Goal: Information Seeking & Learning: Learn about a topic

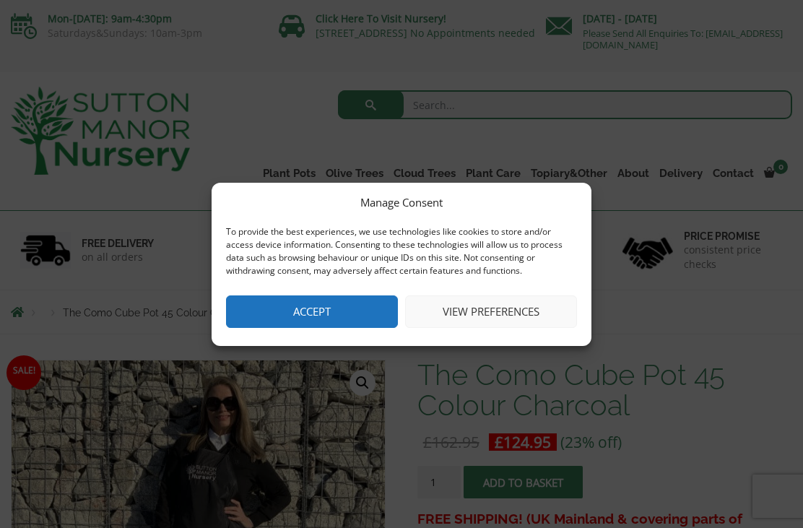
click at [519, 316] on button "View preferences" at bounding box center [491, 311] width 172 height 33
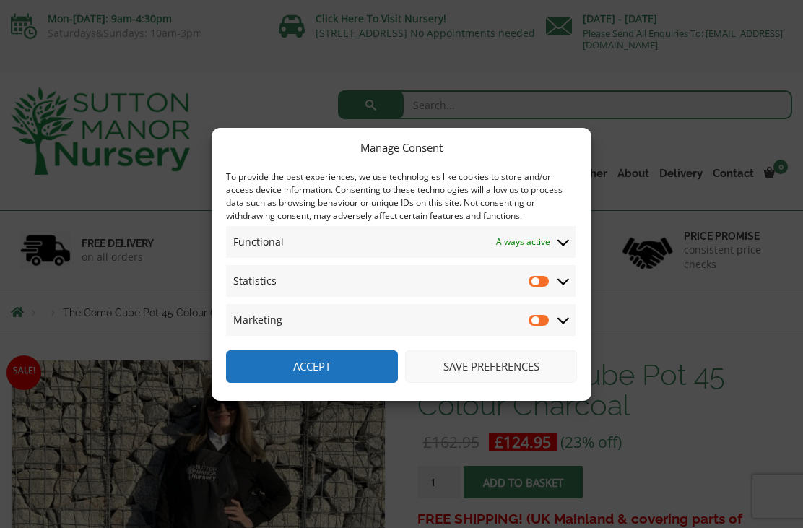
click at [520, 368] on button "Save preferences" at bounding box center [491, 366] width 172 height 33
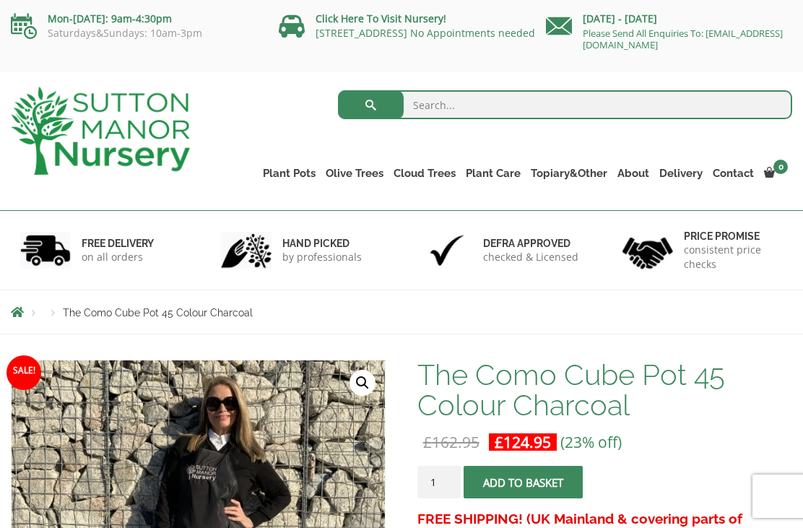
click at [0, 0] on ul "Resin Bonded Pots The Amalfi Pots The Milan Pots The Capri Pots The Brunello Po…" at bounding box center [0, 0] width 0 height 0
click at [0, 0] on link "The Old Stone Pots" at bounding box center [0, 0] width 0 height 0
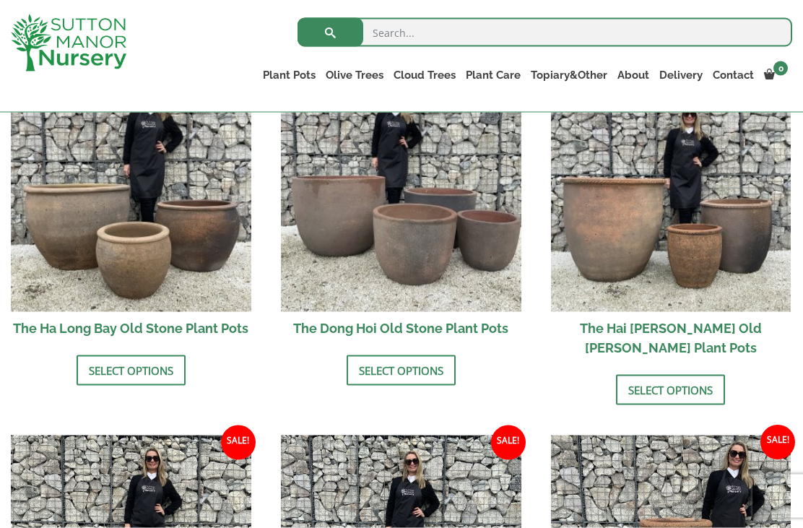
scroll to position [551, 0]
click at [654, 243] on img at bounding box center [671, 191] width 241 height 241
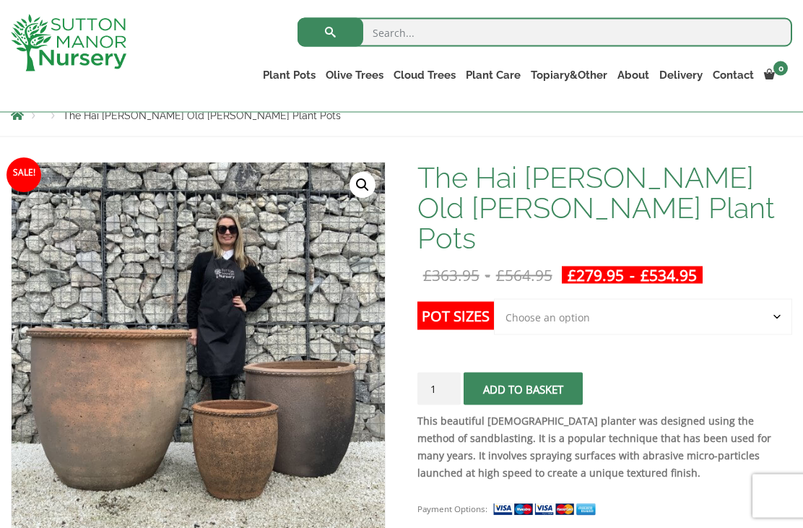
scroll to position [173, 0]
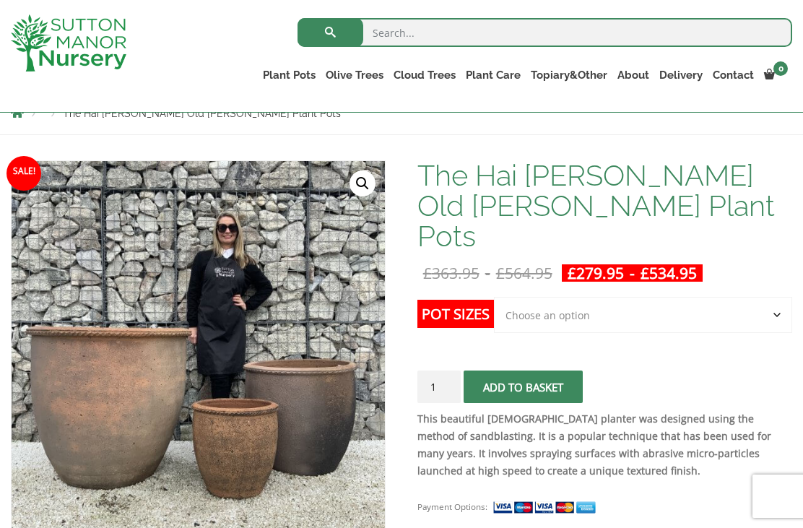
click at [772, 297] on select "Choose an option Click here to buy the 3rd to Largest Pot In The Picture Click …" at bounding box center [643, 315] width 298 height 36
select select "Click here to buy the 2nd to Largest Pot In The Picture"
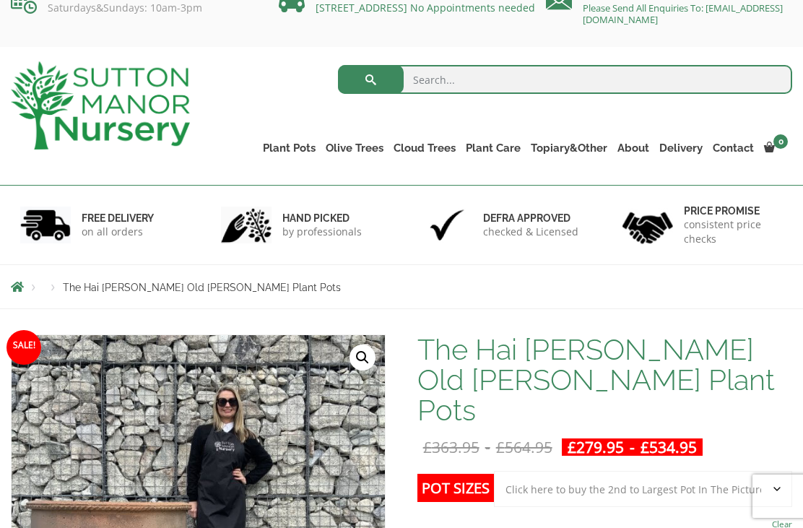
scroll to position [0, 0]
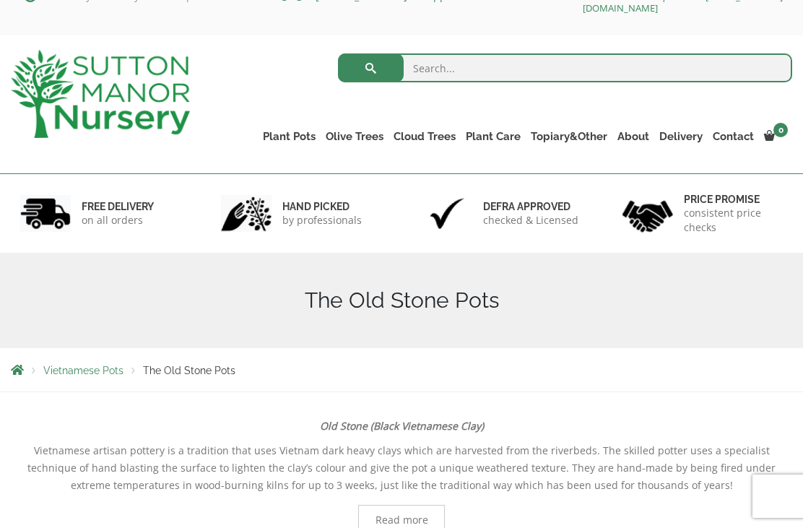
scroll to position [38, 0]
click at [0, 0] on link "The Old Stone Pots" at bounding box center [0, 0] width 0 height 0
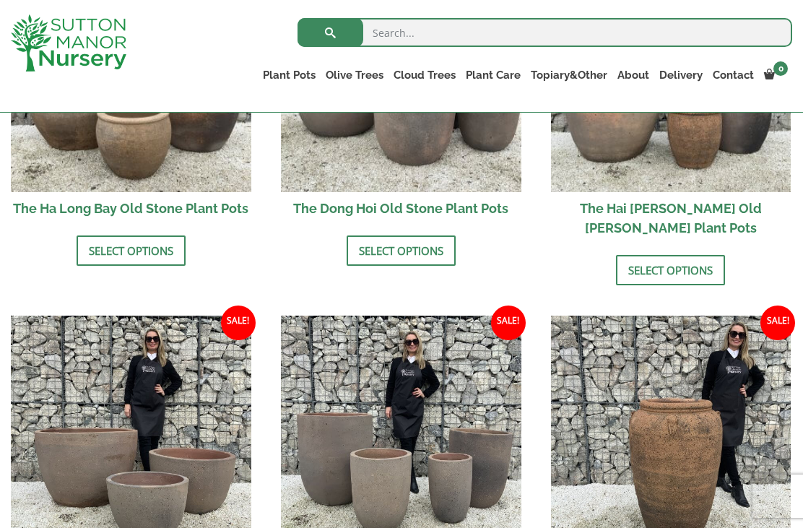
scroll to position [577, 0]
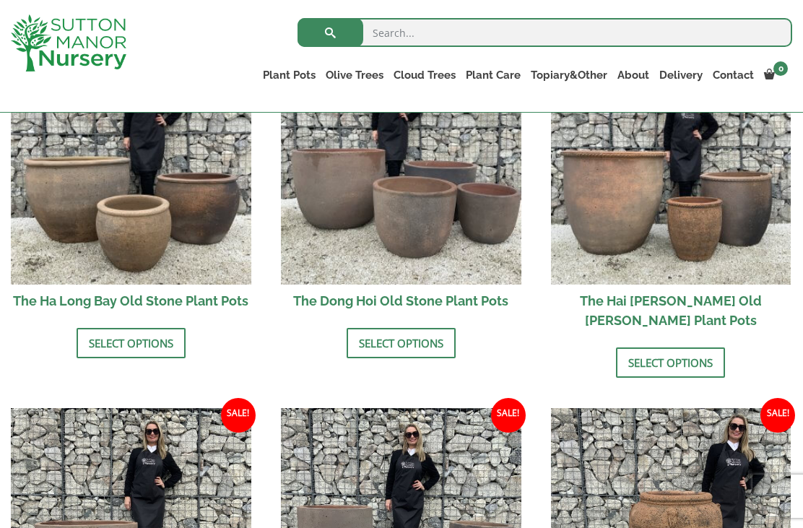
click at [0, 0] on link "The Iron Stone Pots" at bounding box center [0, 0] width 0 height 0
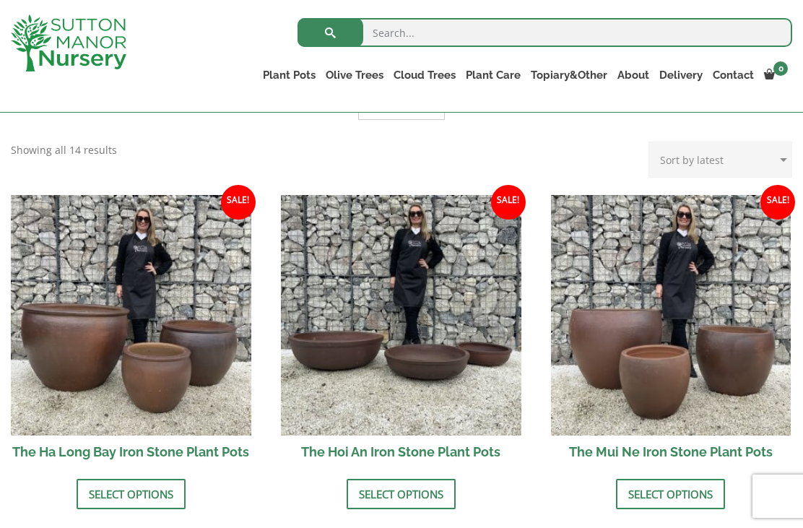
scroll to position [390, 0]
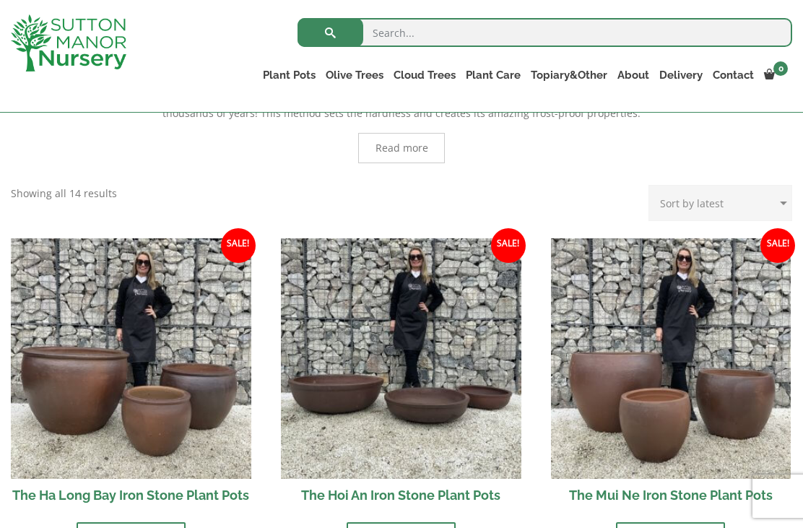
click at [0, 0] on link "Fibre Clay Pots" at bounding box center [0, 0] width 0 height 0
click at [0, 0] on link "Glazed Pots" at bounding box center [0, 0] width 0 height 0
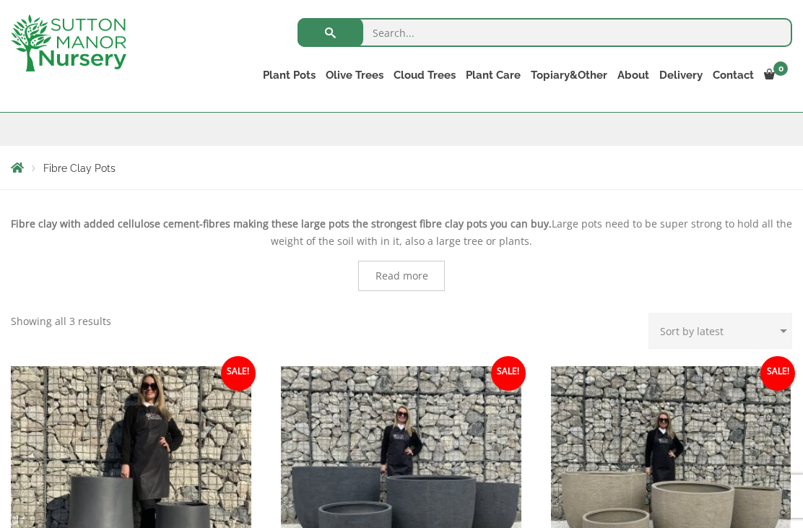
scroll to position [195, 0]
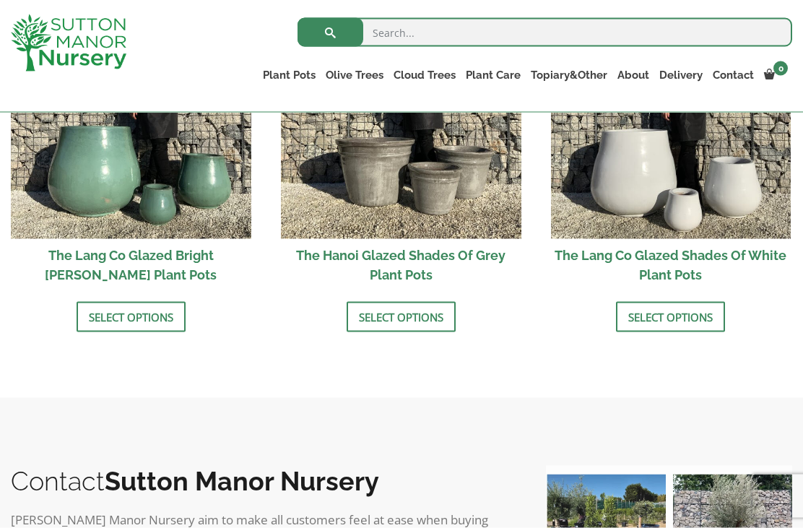
scroll to position [1576, 0]
click at [438, 316] on link "Select options" at bounding box center [401, 316] width 109 height 30
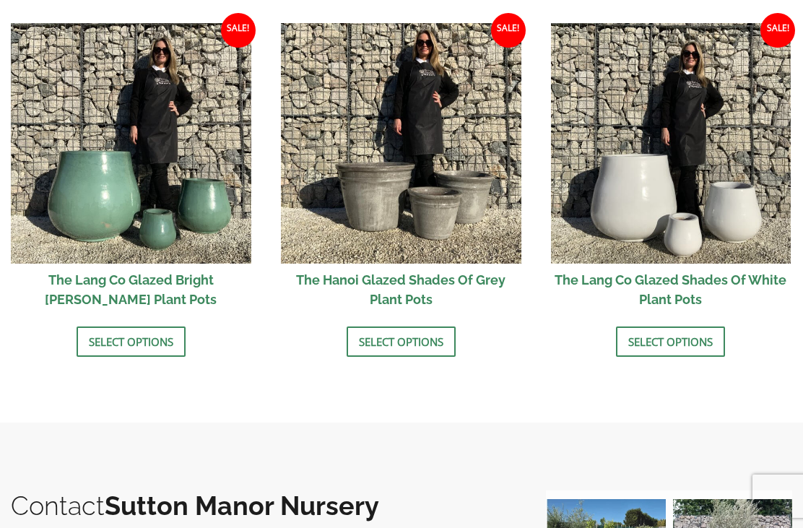
scroll to position [1622, 0]
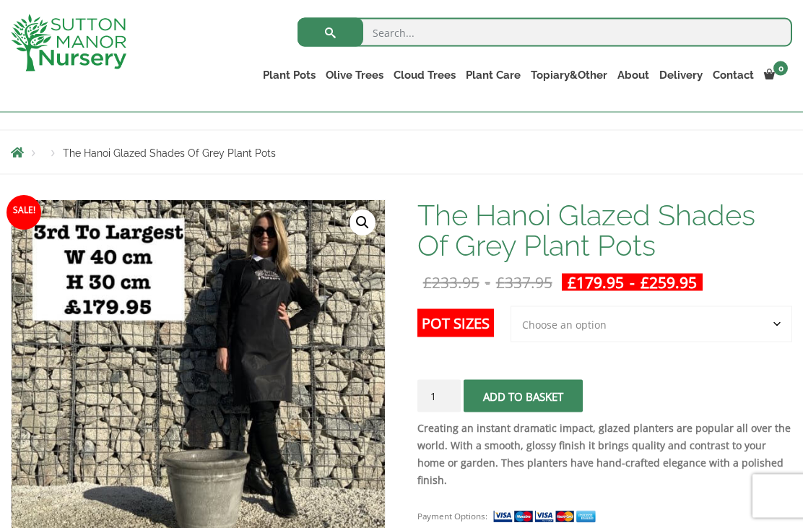
scroll to position [107, 0]
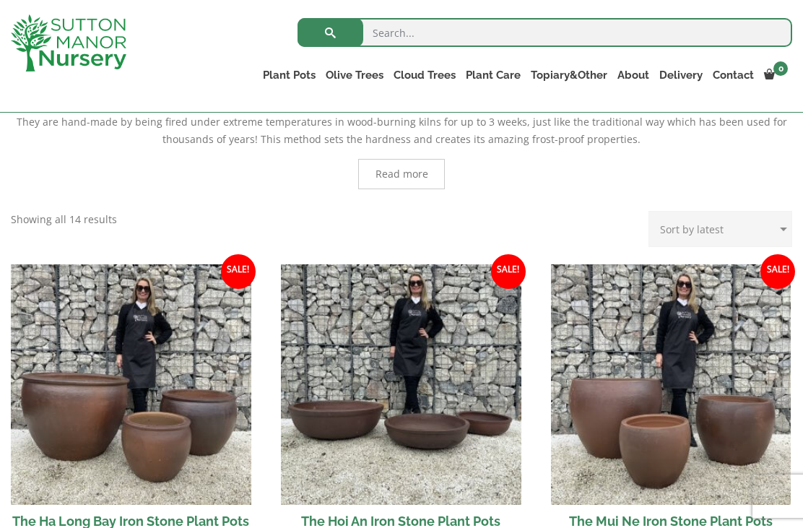
click at [0, 0] on link "Wabi-Sabi" at bounding box center [0, 0] width 0 height 0
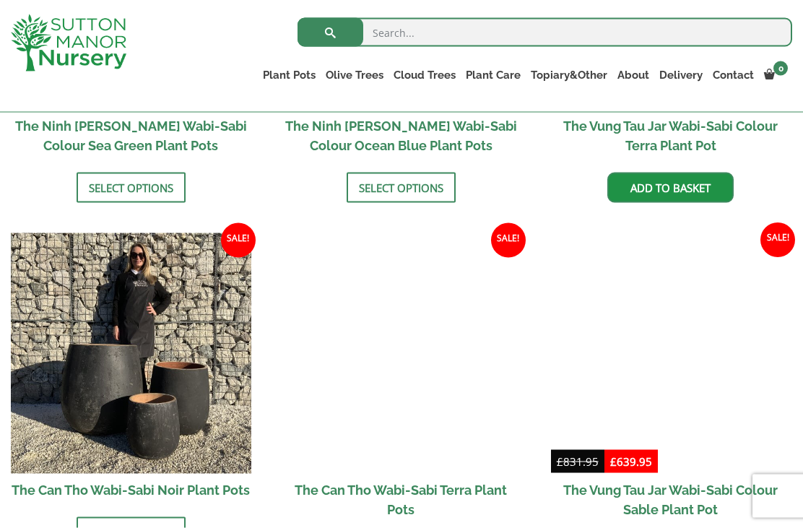
scroll to position [1298, 0]
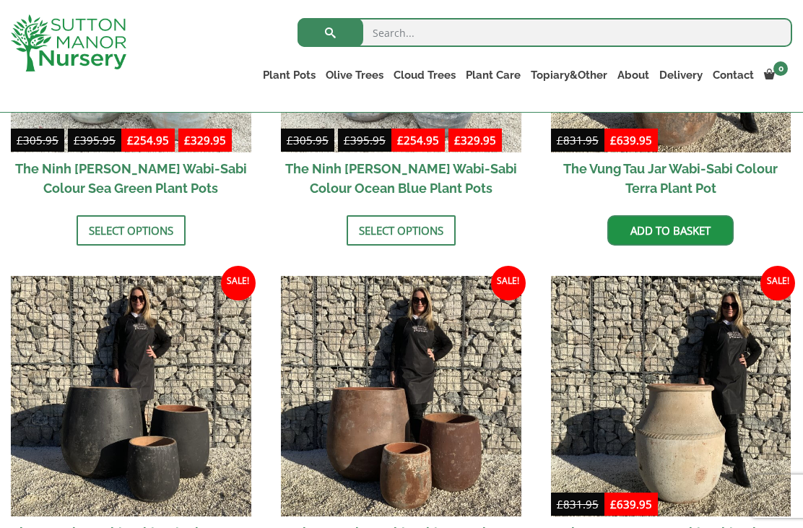
click at [0, 0] on link "The Atlantis Pots" at bounding box center [0, 0] width 0 height 0
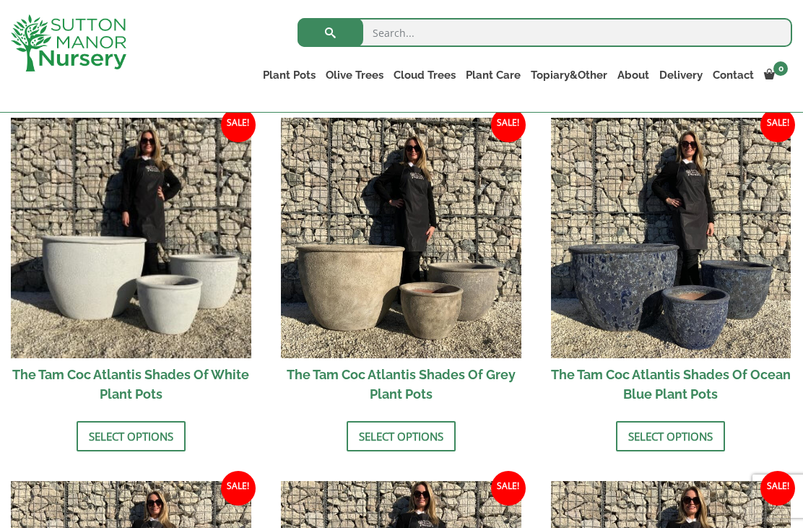
scroll to position [822, 0]
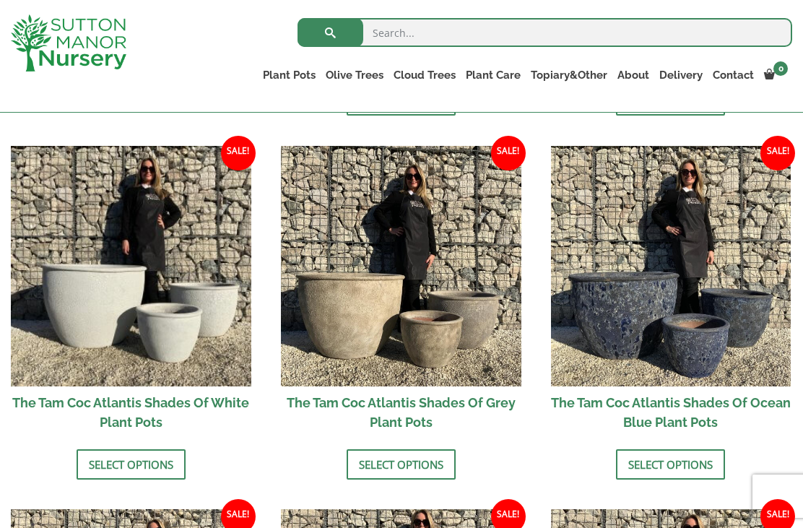
click at [0, 0] on link "Resin Bonded Pots" at bounding box center [0, 0] width 0 height 0
click at [0, 0] on link "The Amalfi Pots" at bounding box center [0, 0] width 0 height 0
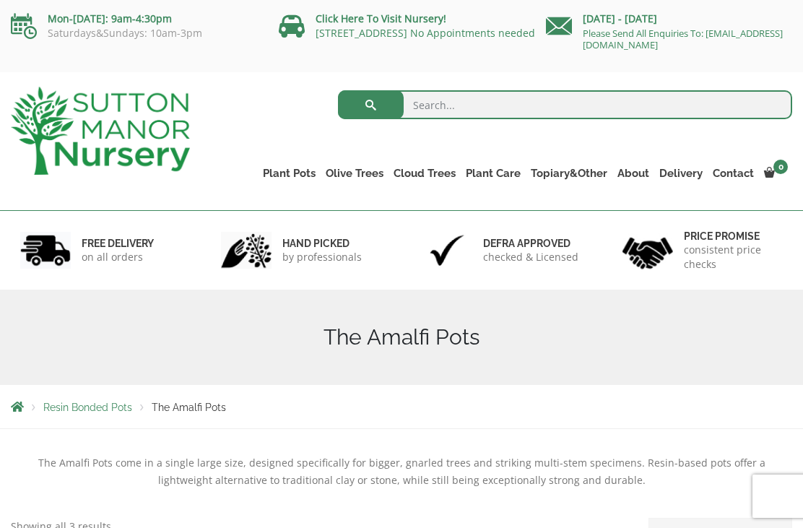
click at [0, 0] on link "The Milan Pots" at bounding box center [0, 0] width 0 height 0
click at [444, 105] on input "search" at bounding box center [565, 104] width 454 height 29
type input "Square pot"
click at [371, 105] on button "submit" at bounding box center [371, 104] width 66 height 29
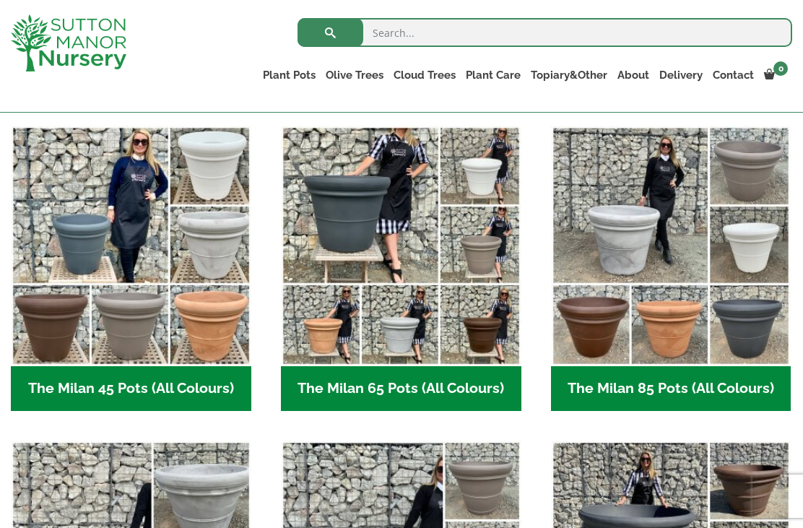
scroll to position [341, 0]
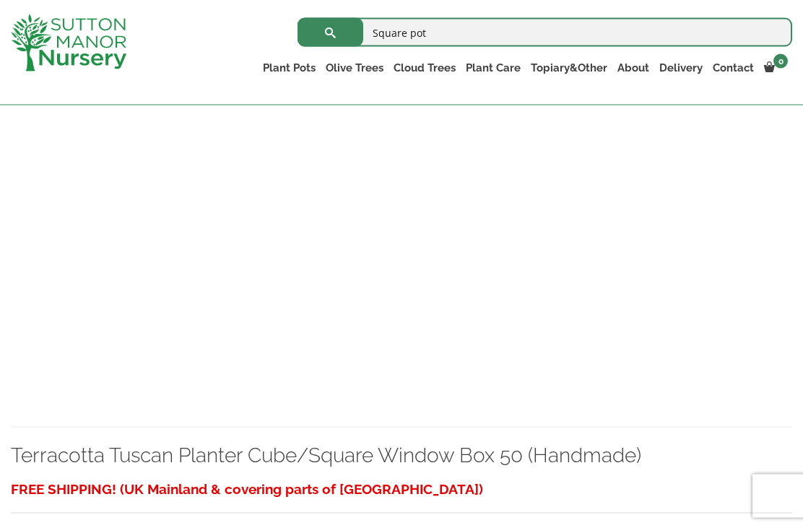
scroll to position [439, 0]
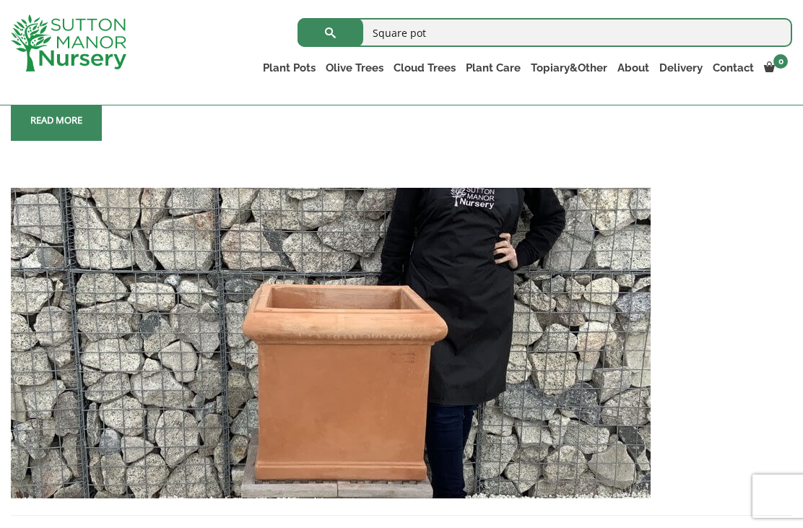
click at [459, 36] on input "Square pot" at bounding box center [545, 32] width 495 height 29
type input "Square planter"
click at [330, 33] on button "submit" at bounding box center [331, 32] width 66 height 29
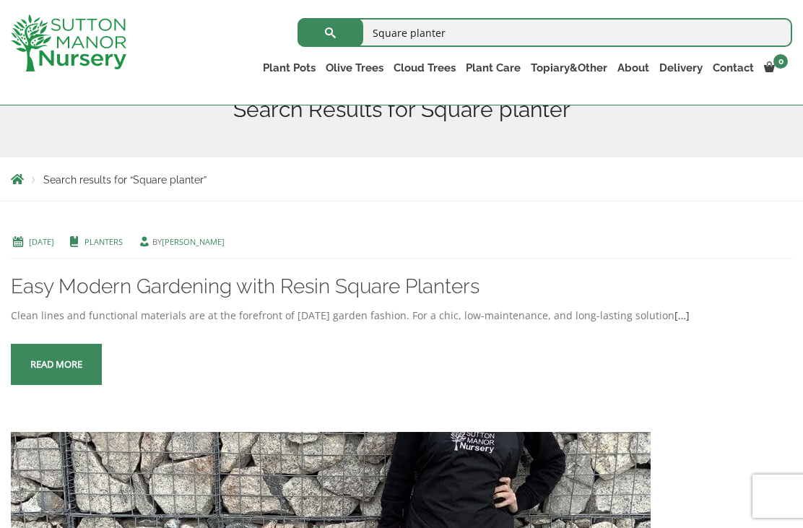
scroll to position [194, 0]
